Goal: Transaction & Acquisition: Purchase product/service

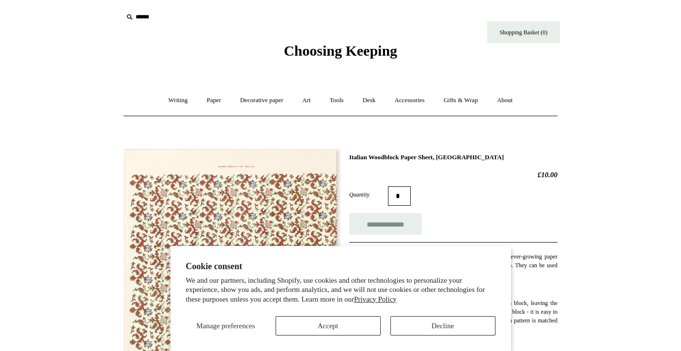
click at [345, 322] on button "Accept" at bounding box center [328, 325] width 105 height 19
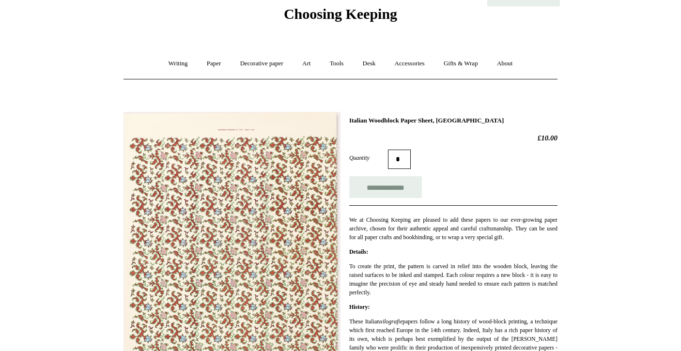
scroll to position [37, 0]
click at [269, 148] on img at bounding box center [232, 264] width 217 height 304
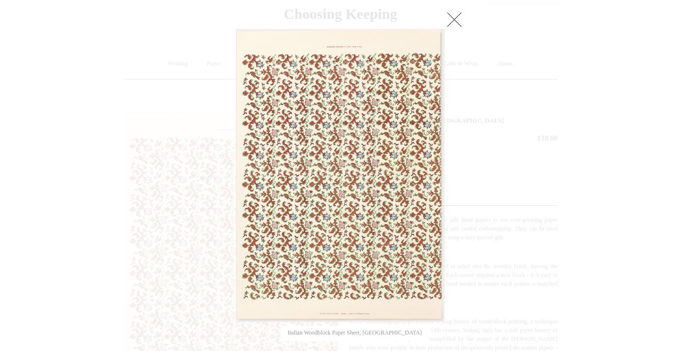
click at [344, 50] on img at bounding box center [340, 176] width 208 height 292
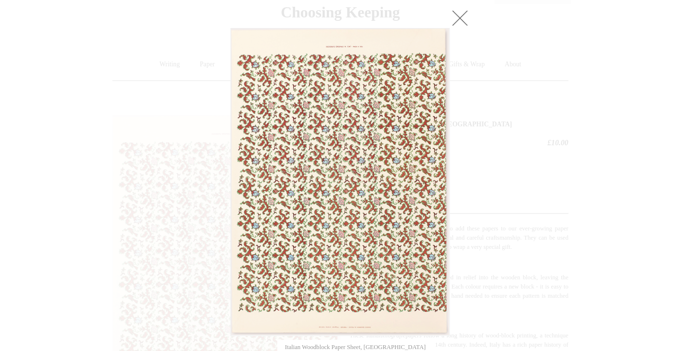
scroll to position [41, 0]
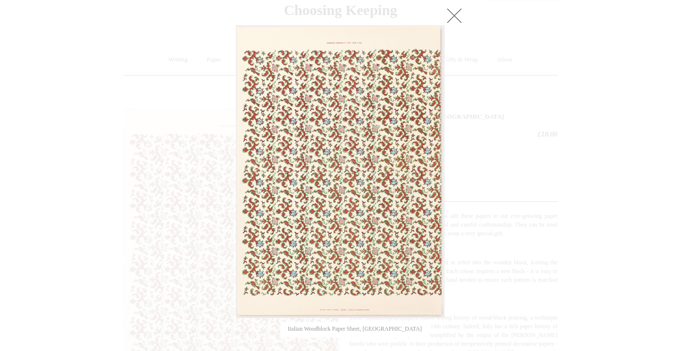
click at [456, 10] on link at bounding box center [454, 15] width 19 height 19
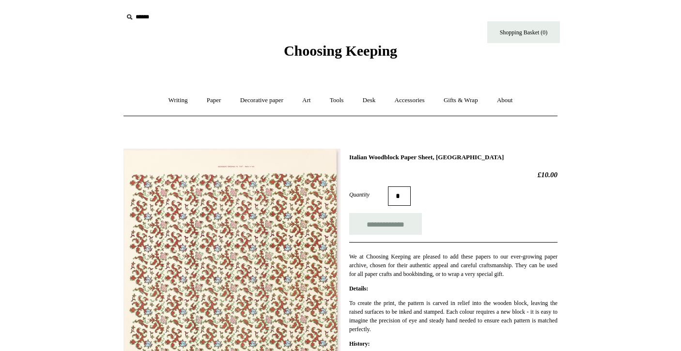
scroll to position [0, 0]
click at [266, 99] on link "Decorative paper +" at bounding box center [262, 101] width 61 height 26
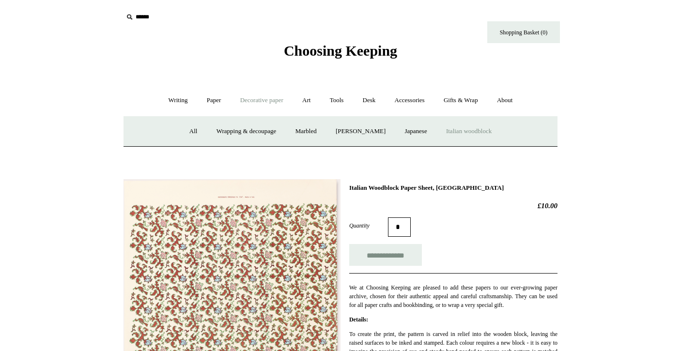
click at [473, 126] on link "Italian woodblock" at bounding box center [468, 132] width 63 height 26
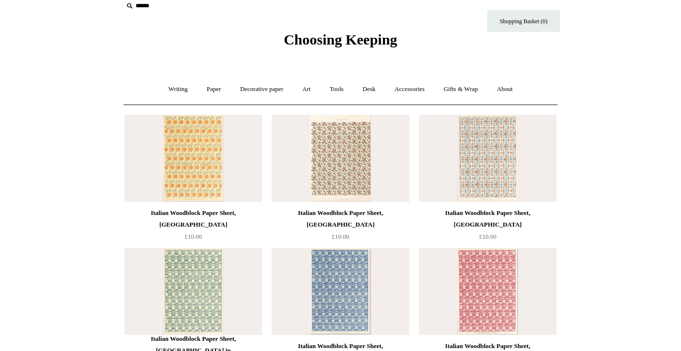
scroll to position [9, 0]
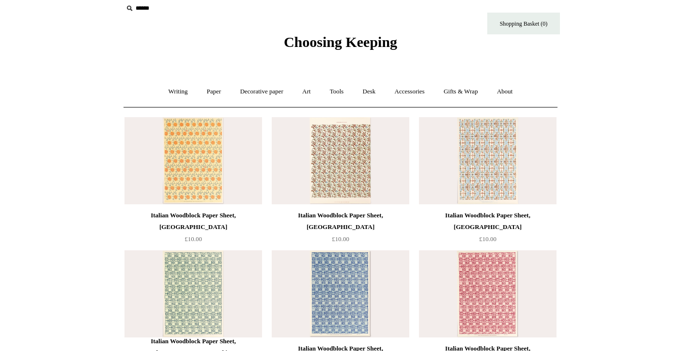
click at [498, 154] on img at bounding box center [488, 160] width 138 height 87
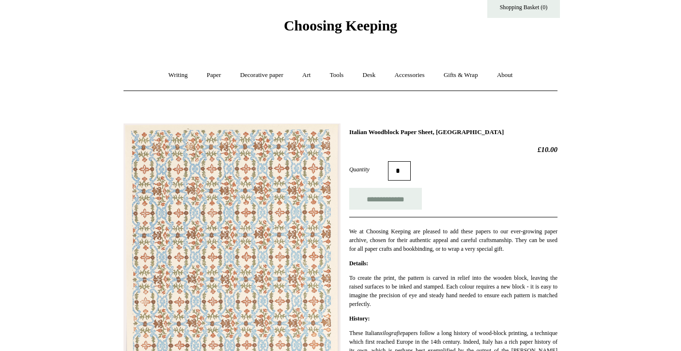
scroll to position [17, 0]
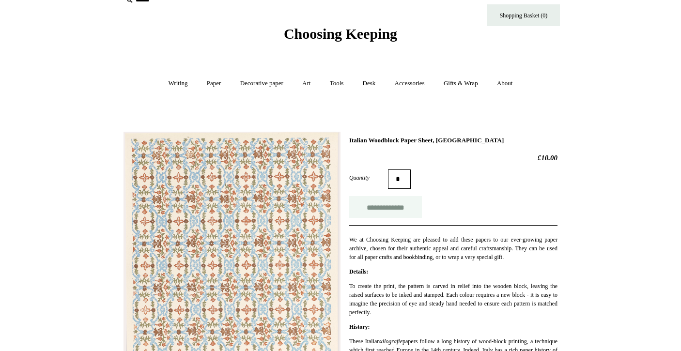
click at [387, 202] on input "**********" at bounding box center [385, 207] width 73 height 22
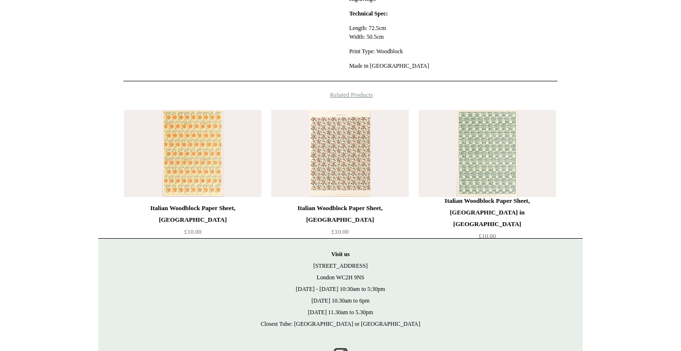
scroll to position [475, 0]
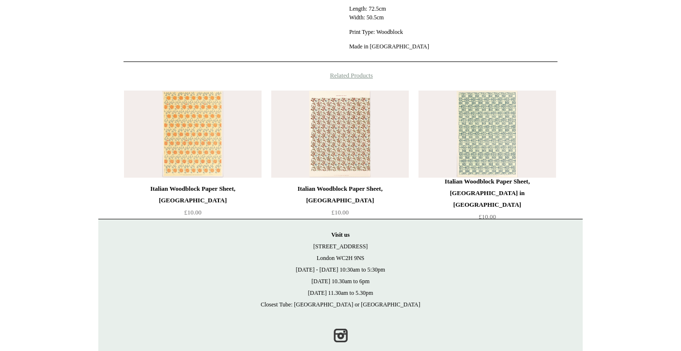
type input "**********"
click at [346, 135] on img at bounding box center [340, 134] width 138 height 87
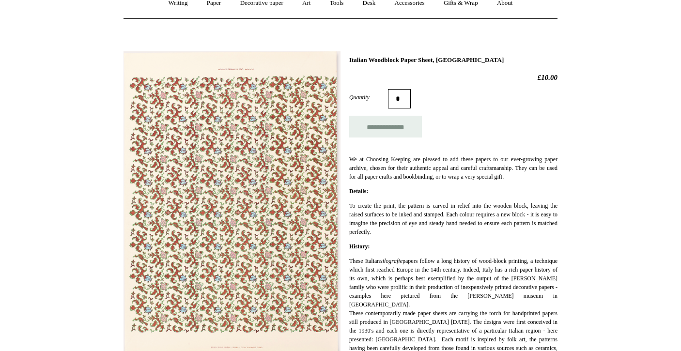
scroll to position [87, 0]
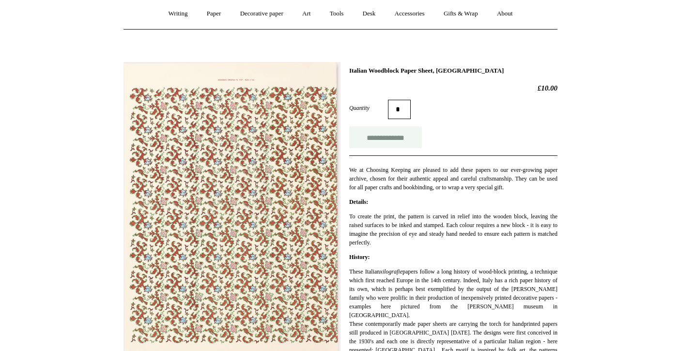
click at [386, 138] on input "**********" at bounding box center [385, 137] width 73 height 22
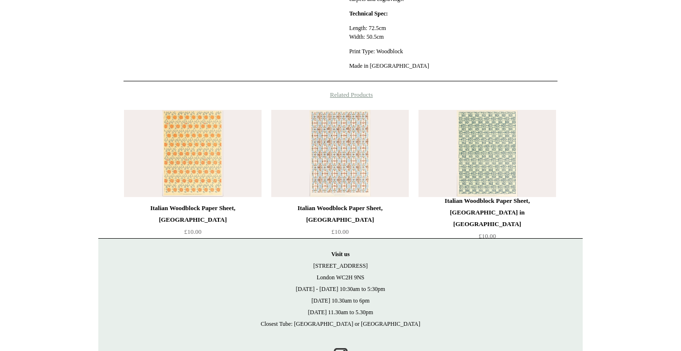
scroll to position [452, 0]
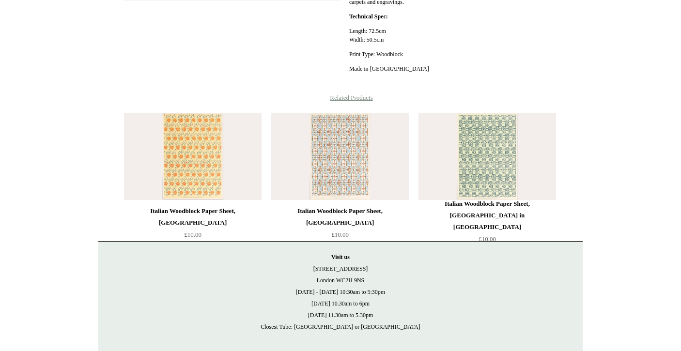
type input "**********"
click at [501, 150] on img at bounding box center [487, 156] width 138 height 87
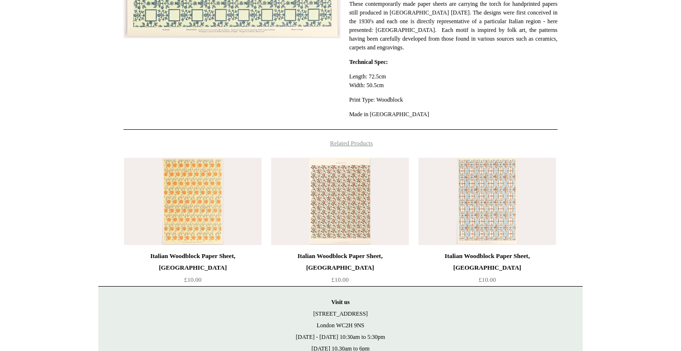
scroll to position [416, 0]
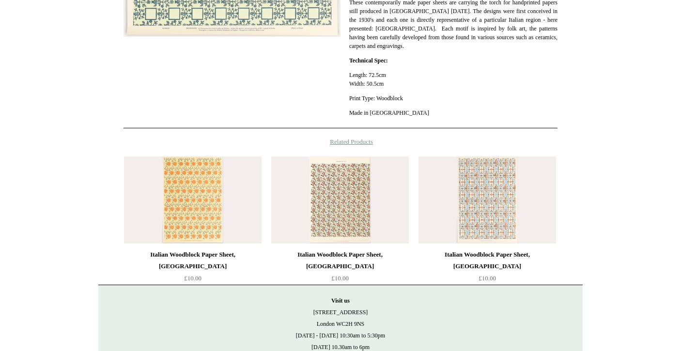
click at [189, 184] on img at bounding box center [193, 199] width 138 height 87
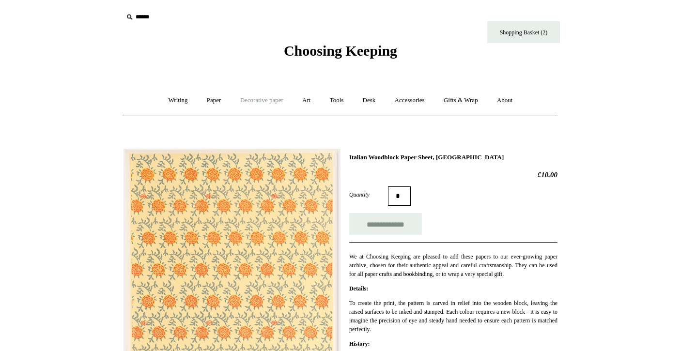
click at [273, 100] on link "Decorative paper +" at bounding box center [262, 101] width 61 height 26
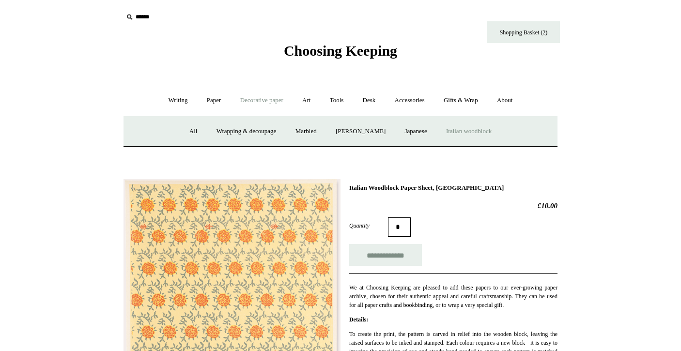
click at [478, 130] on link "Italian woodblock" at bounding box center [468, 132] width 63 height 26
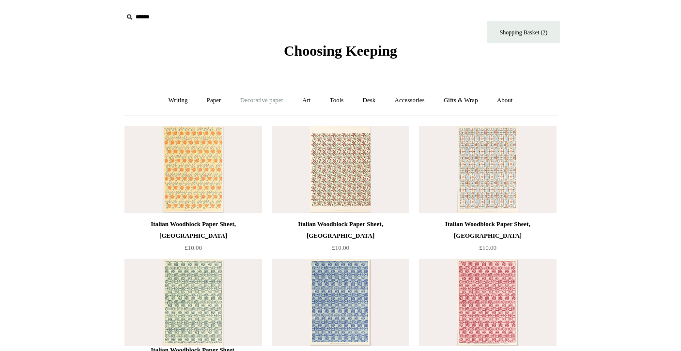
click at [268, 101] on link "Decorative paper +" at bounding box center [262, 101] width 61 height 26
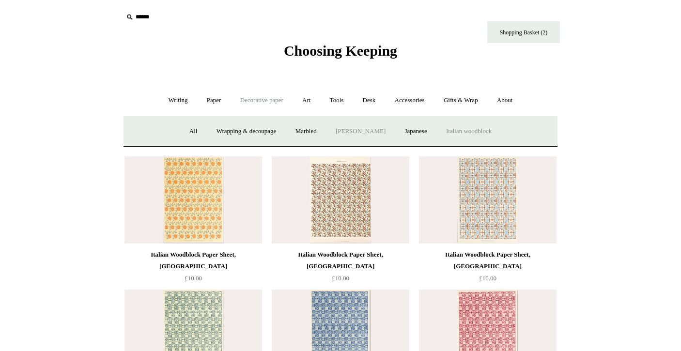
click at [371, 128] on link "[PERSON_NAME]" at bounding box center [360, 132] width 67 height 26
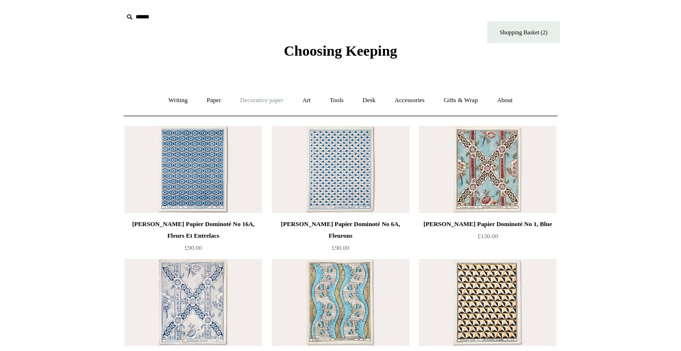
click at [278, 98] on link "Decorative paper +" at bounding box center [262, 101] width 61 height 26
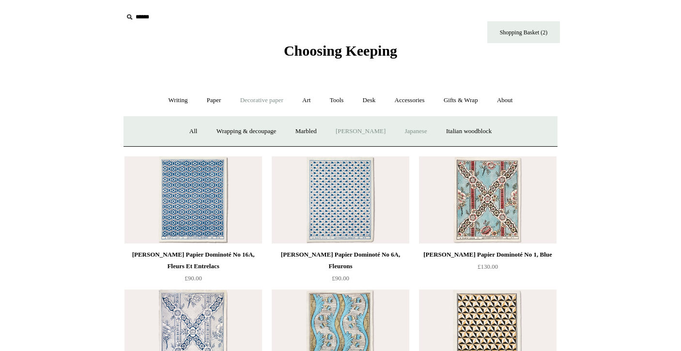
click at [420, 130] on link "Japanese" at bounding box center [416, 132] width 40 height 26
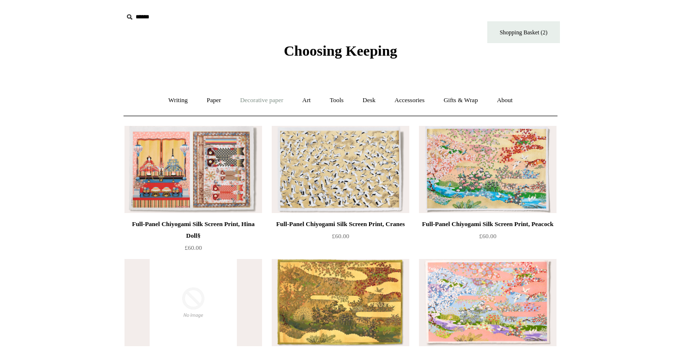
click at [268, 95] on link "Decorative paper +" at bounding box center [262, 101] width 61 height 26
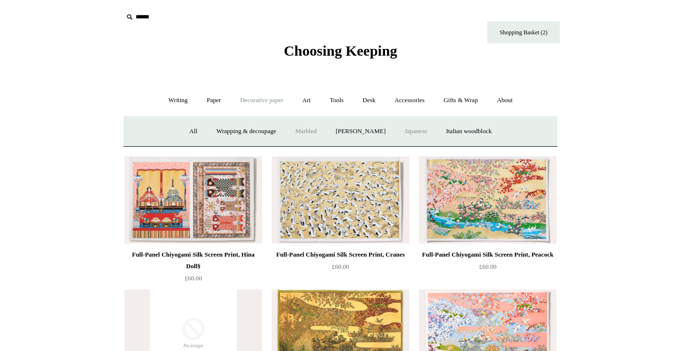
click at [304, 127] on link "Marbled" at bounding box center [306, 132] width 39 height 26
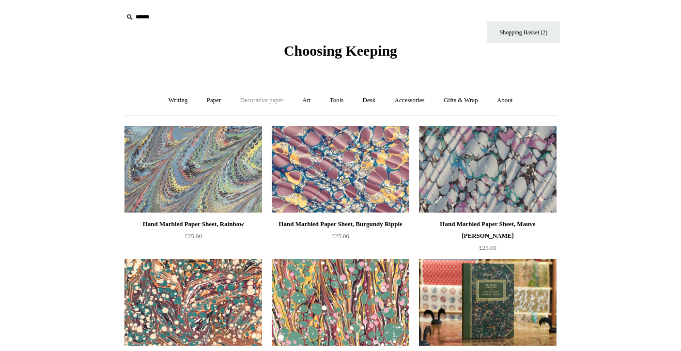
click at [276, 100] on link "Decorative paper +" at bounding box center [262, 101] width 61 height 26
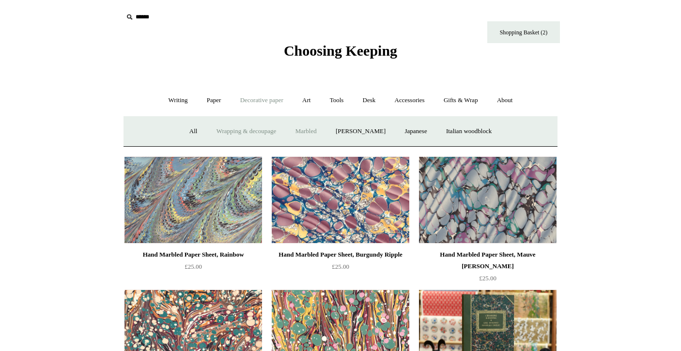
click at [243, 127] on link "Wrapping & decoupage" at bounding box center [246, 132] width 77 height 26
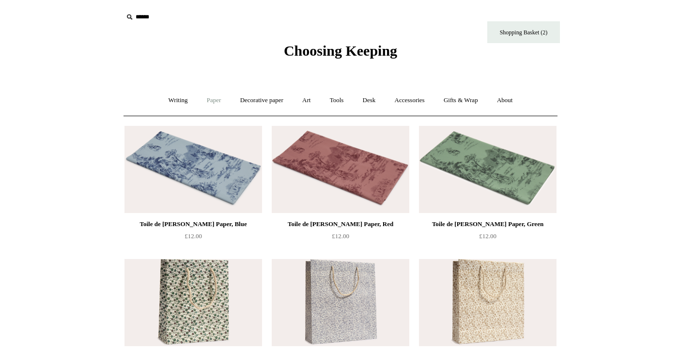
click at [211, 100] on link "Paper +" at bounding box center [214, 101] width 32 height 26
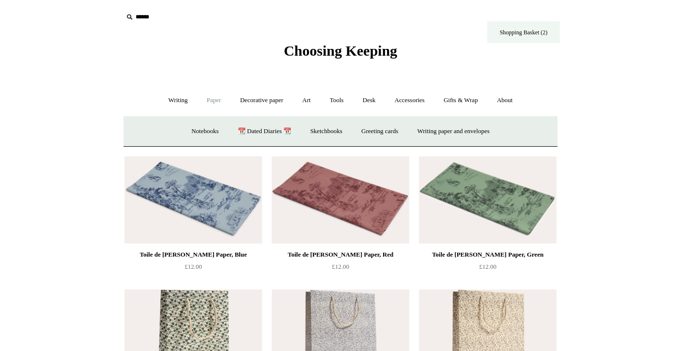
click at [523, 29] on link "Shopping Basket (2)" at bounding box center [523, 32] width 73 height 22
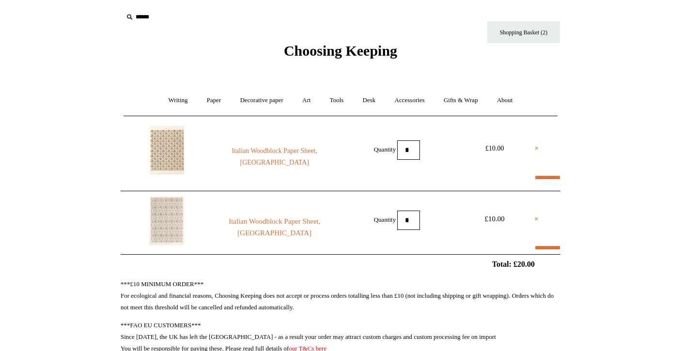
select select "**********"
type input "********"
select select "*******"
click at [253, 222] on link "Italian Woodblock Paper Sheet, Piedmont" at bounding box center [275, 227] width 132 height 23
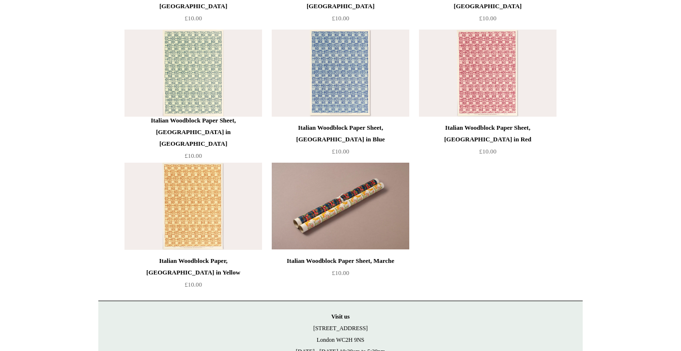
scroll to position [231, 0]
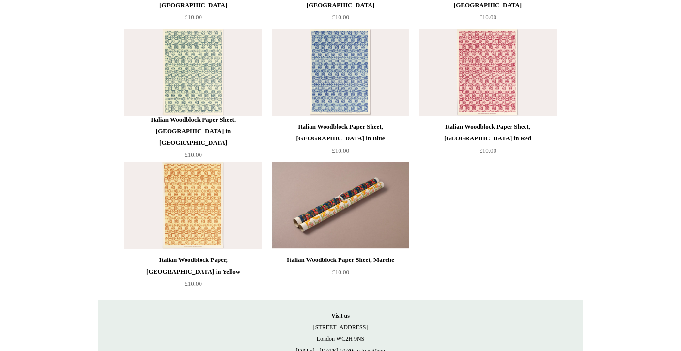
click at [349, 202] on img at bounding box center [341, 205] width 138 height 87
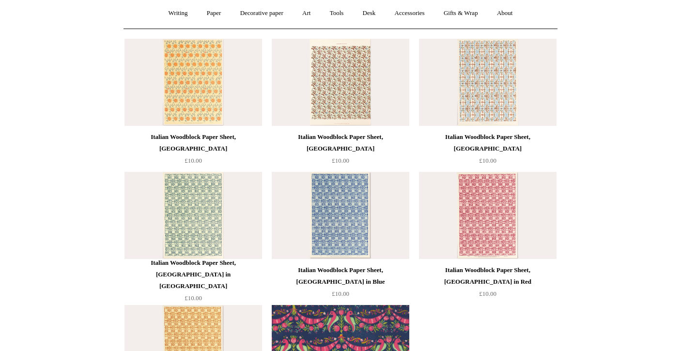
scroll to position [89, 0]
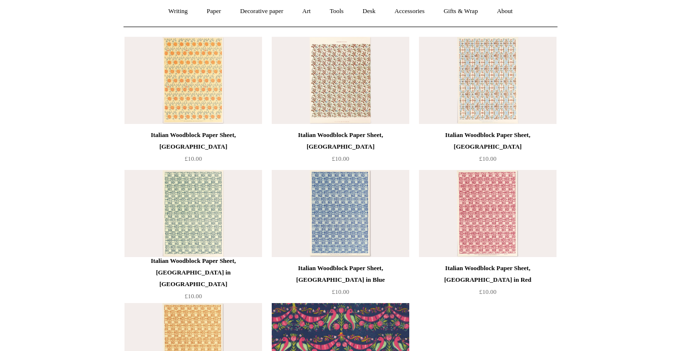
click at [209, 61] on img at bounding box center [193, 80] width 138 height 87
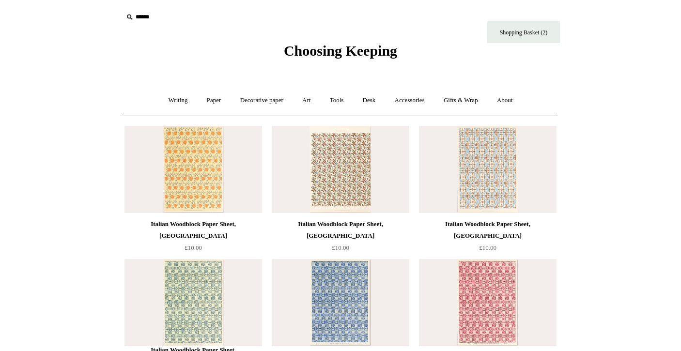
scroll to position [0, 0]
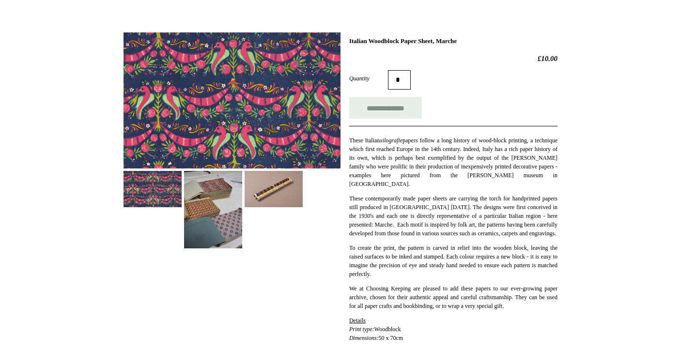
scroll to position [120, 0]
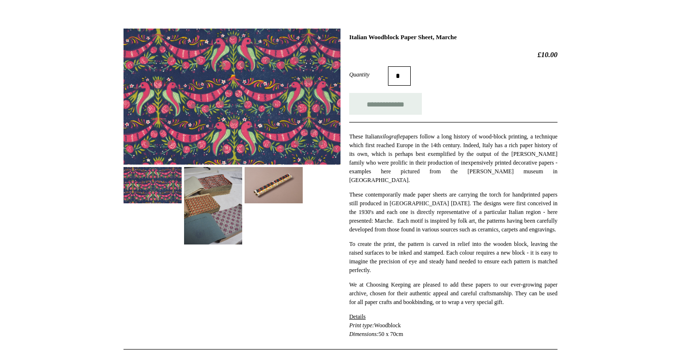
click at [286, 184] on img at bounding box center [274, 185] width 58 height 36
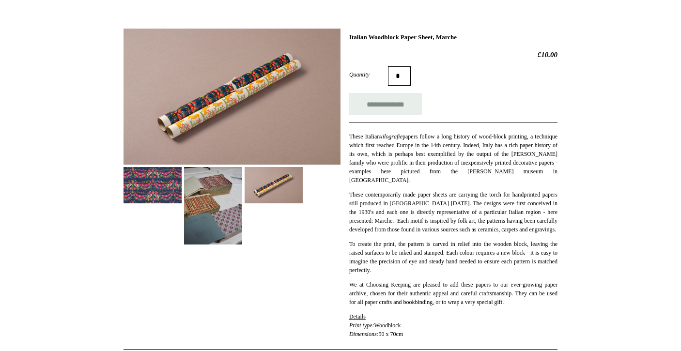
click at [223, 186] on img at bounding box center [213, 205] width 58 height 77
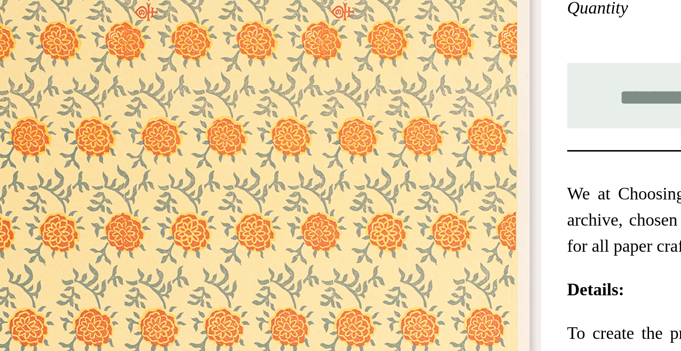
scroll to position [118, 0]
